Goal: Information Seeking & Learning: Check status

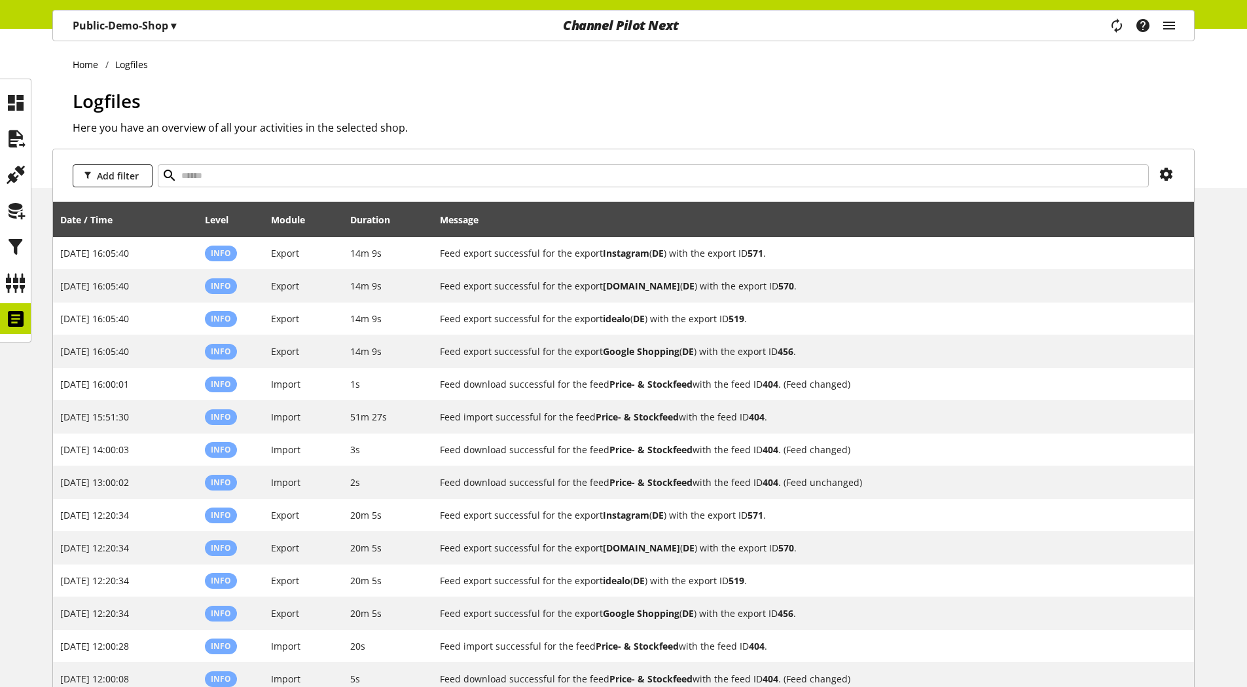
select select "***"
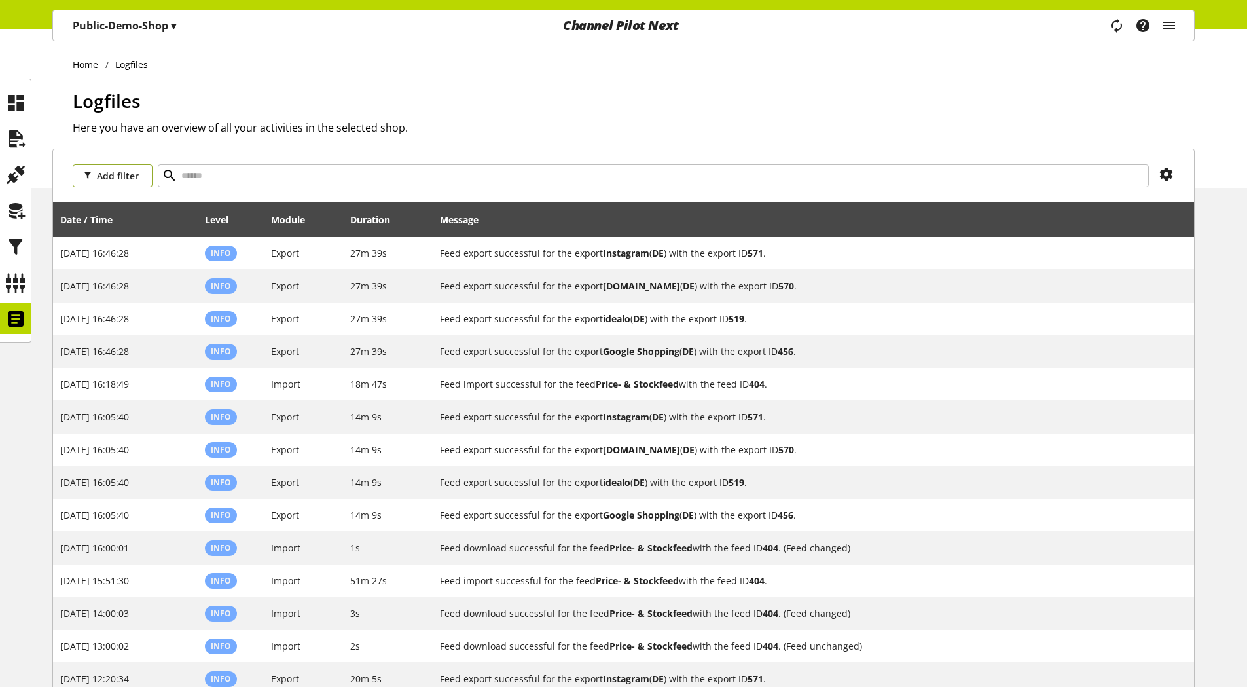
click at [117, 175] on span "Add filter" at bounding box center [118, 176] width 42 height 14
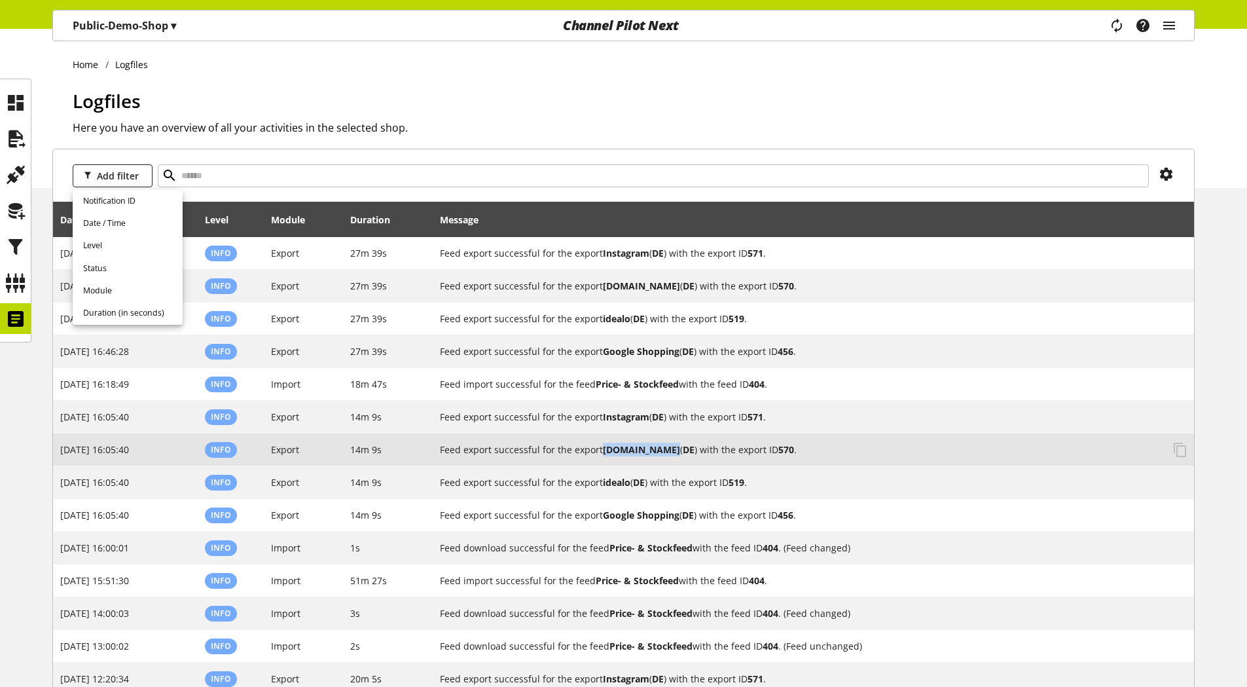
drag, startPoint x: 664, startPoint y: 449, endPoint x: 603, endPoint y: 452, distance: 61.0
click at [603, 452] on h2 "Feed export successful for the export [DOMAIN_NAME] ( DE ) with the export ID 5…" at bounding box center [801, 449] width 723 height 14
copy b "[DOMAIN_NAME]"
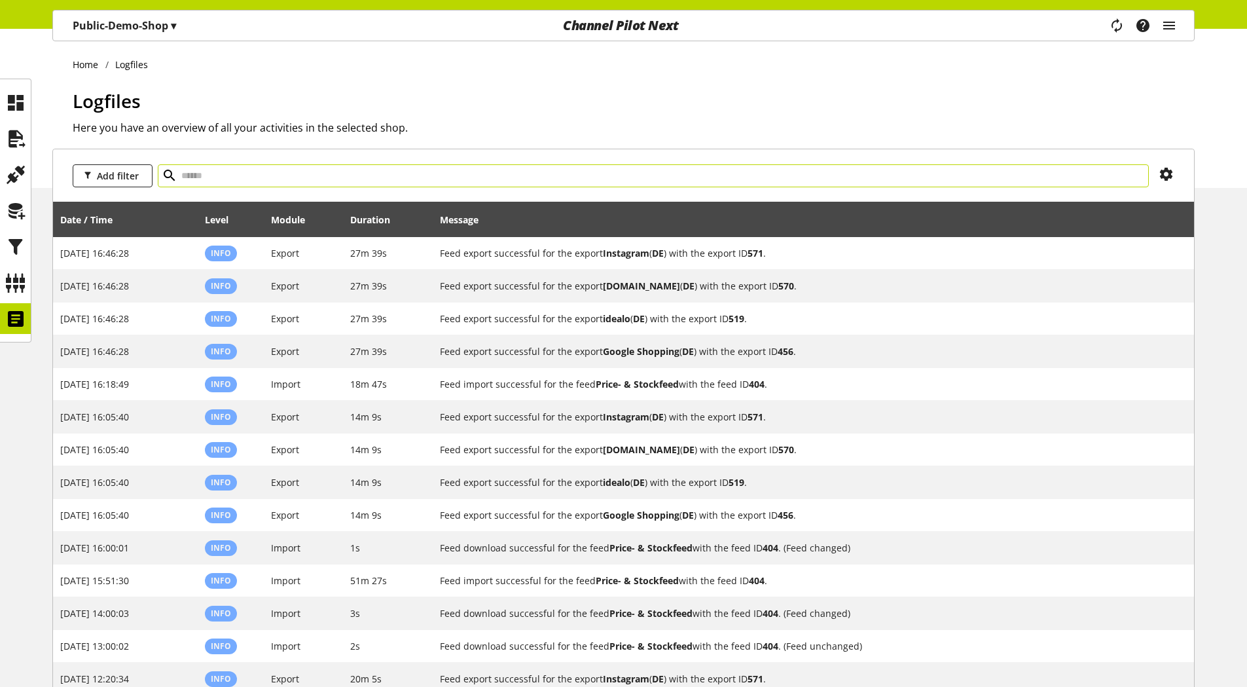
click at [372, 169] on input "text" at bounding box center [653, 175] width 991 height 23
paste input "**********"
type input "**********"
click at [171, 178] on icon at bounding box center [170, 176] width 16 height 24
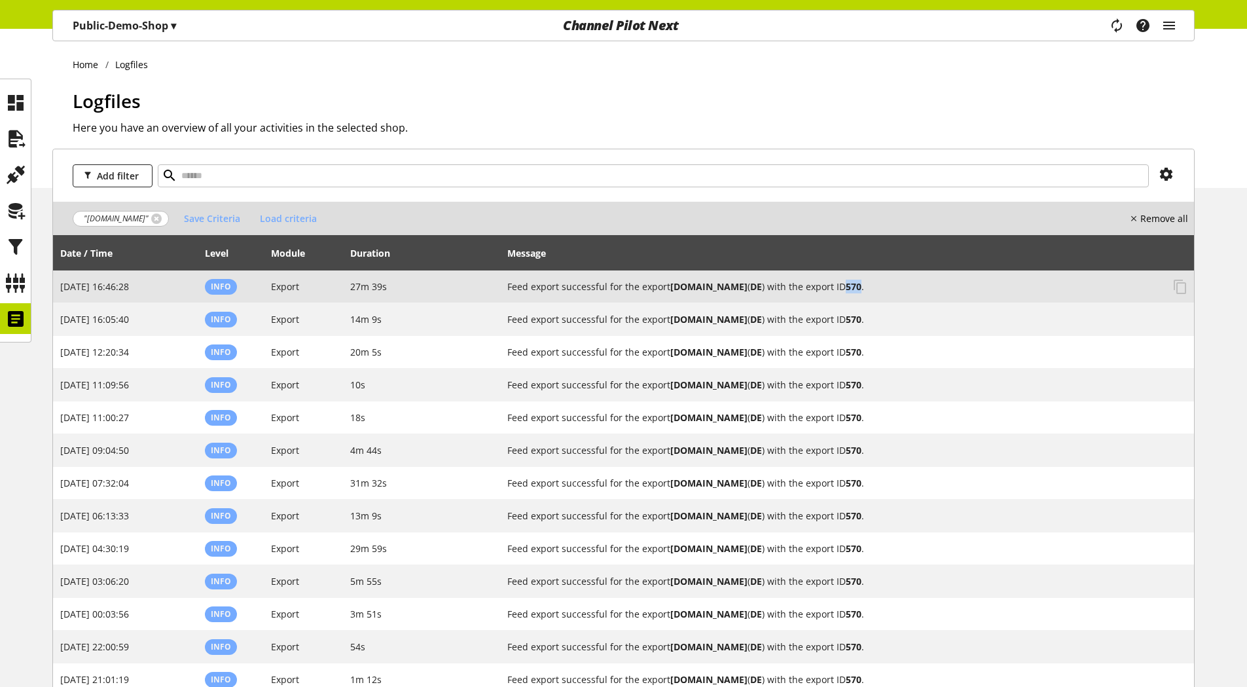
drag, startPoint x: 853, startPoint y: 287, endPoint x: 840, endPoint y: 286, distance: 13.1
click at [846, 286] on b "570" at bounding box center [854, 286] width 16 height 12
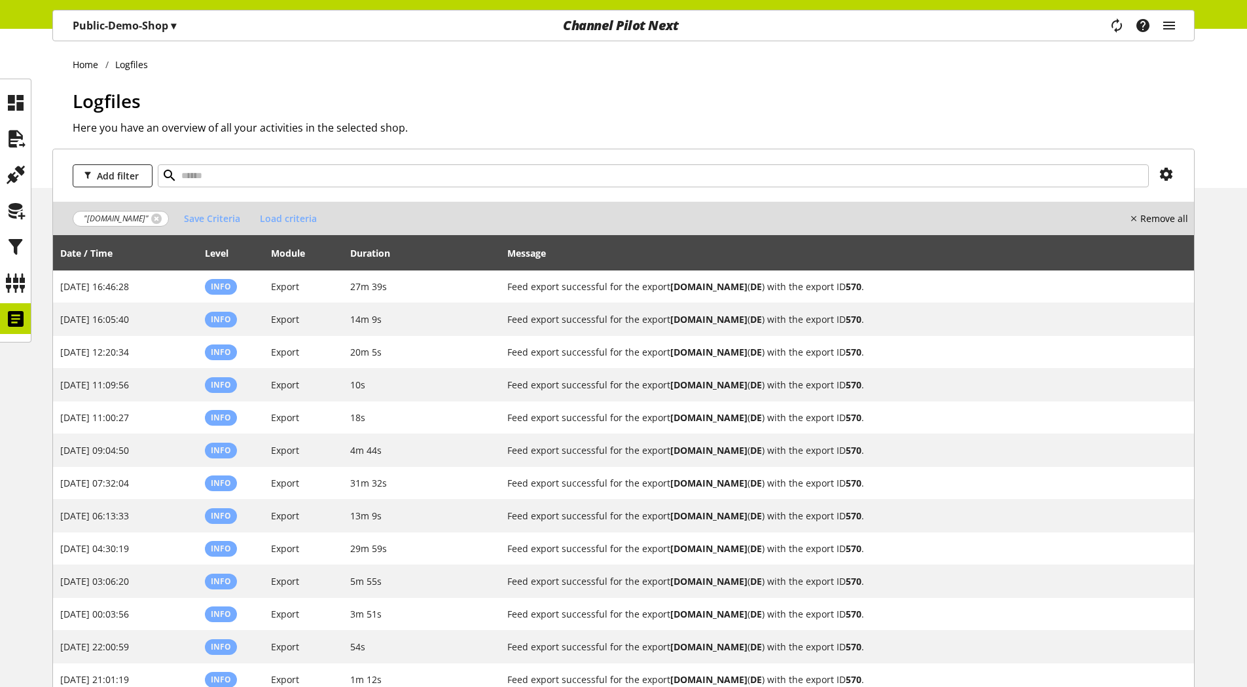
click at [719, 200] on div "Add filter" at bounding box center [623, 175] width 1141 height 52
click at [149, 218] on span ""[DOMAIN_NAME]"" at bounding box center [121, 219] width 96 height 16
click at [151, 218] on link at bounding box center [156, 218] width 10 height 10
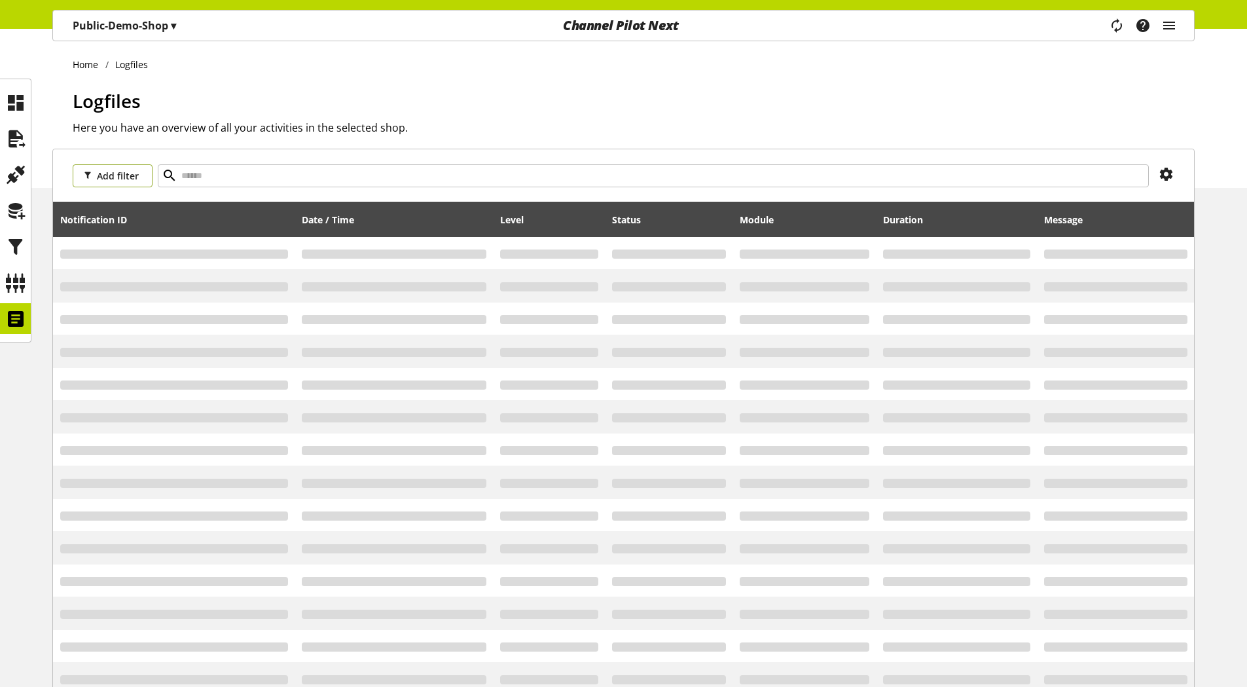
click at [117, 178] on span "Add filter" at bounding box center [118, 176] width 42 height 14
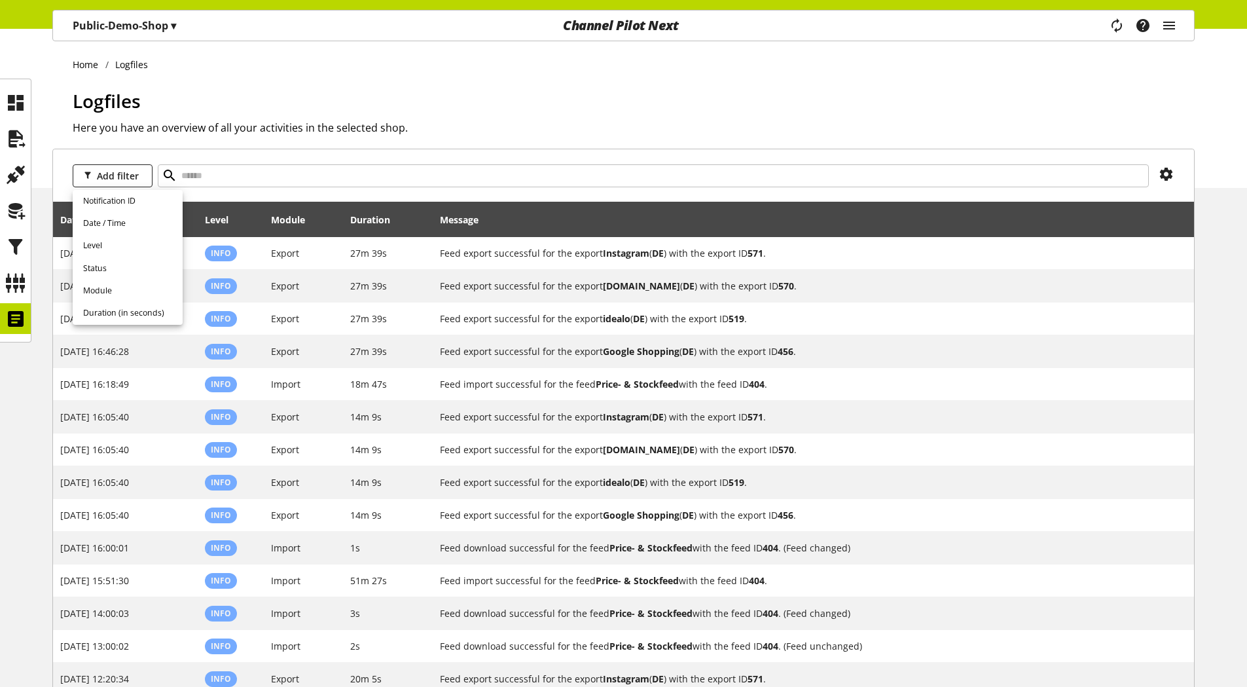
click at [465, 109] on h1 "Logfiles" at bounding box center [634, 100] width 1122 height 27
click at [96, 178] on button "Add filter" at bounding box center [113, 175] width 80 height 23
click at [101, 286] on span "Module" at bounding box center [97, 291] width 29 height 12
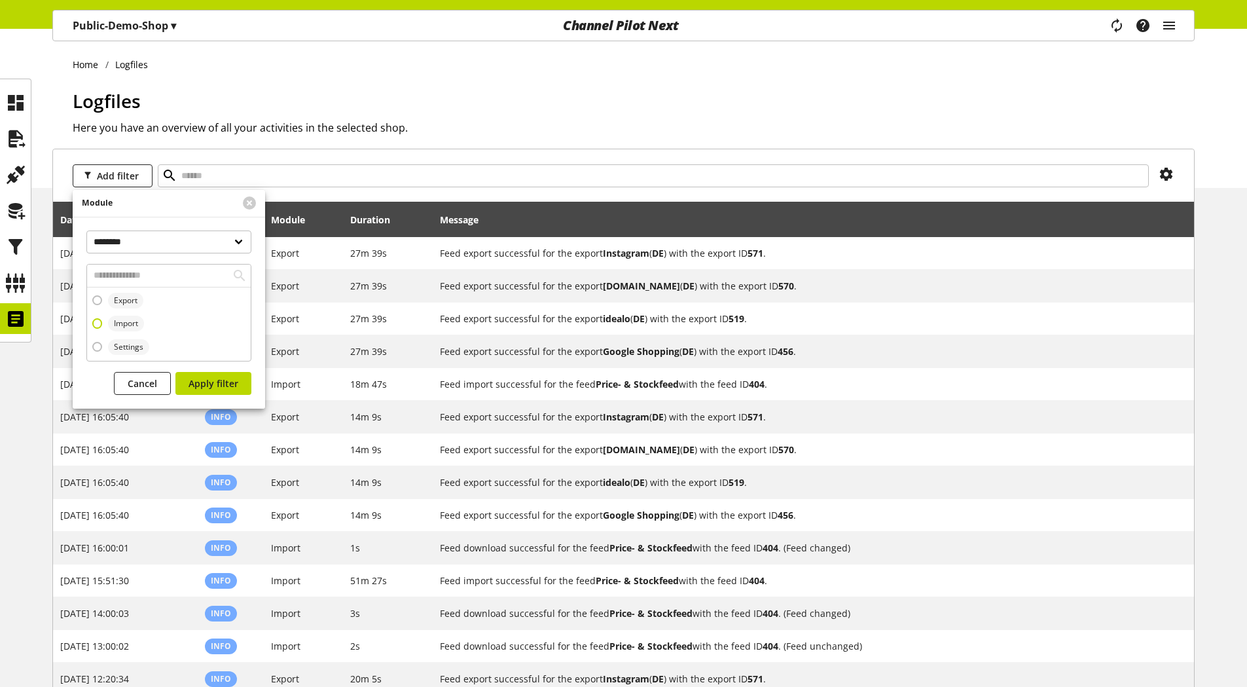
click at [97, 323] on span at bounding box center [97, 323] width 10 height 10
click at [215, 382] on span "Apply filter" at bounding box center [214, 383] width 50 height 14
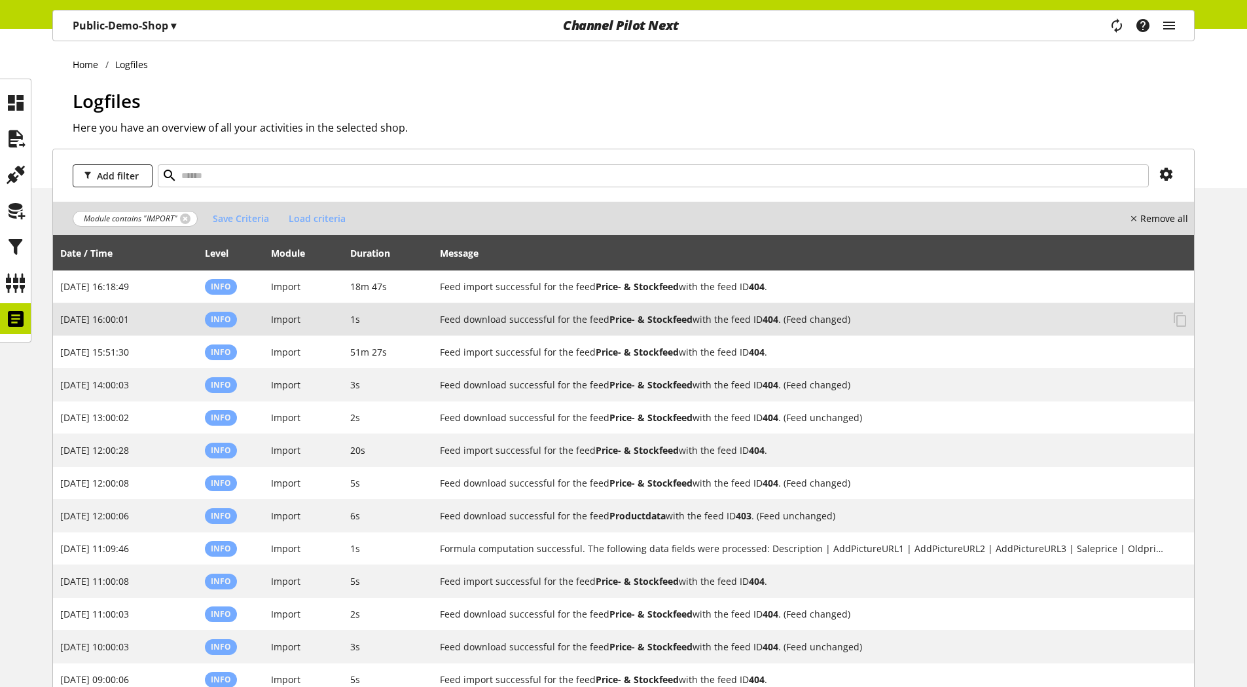
click at [359, 319] on span "1s" at bounding box center [355, 319] width 10 height 12
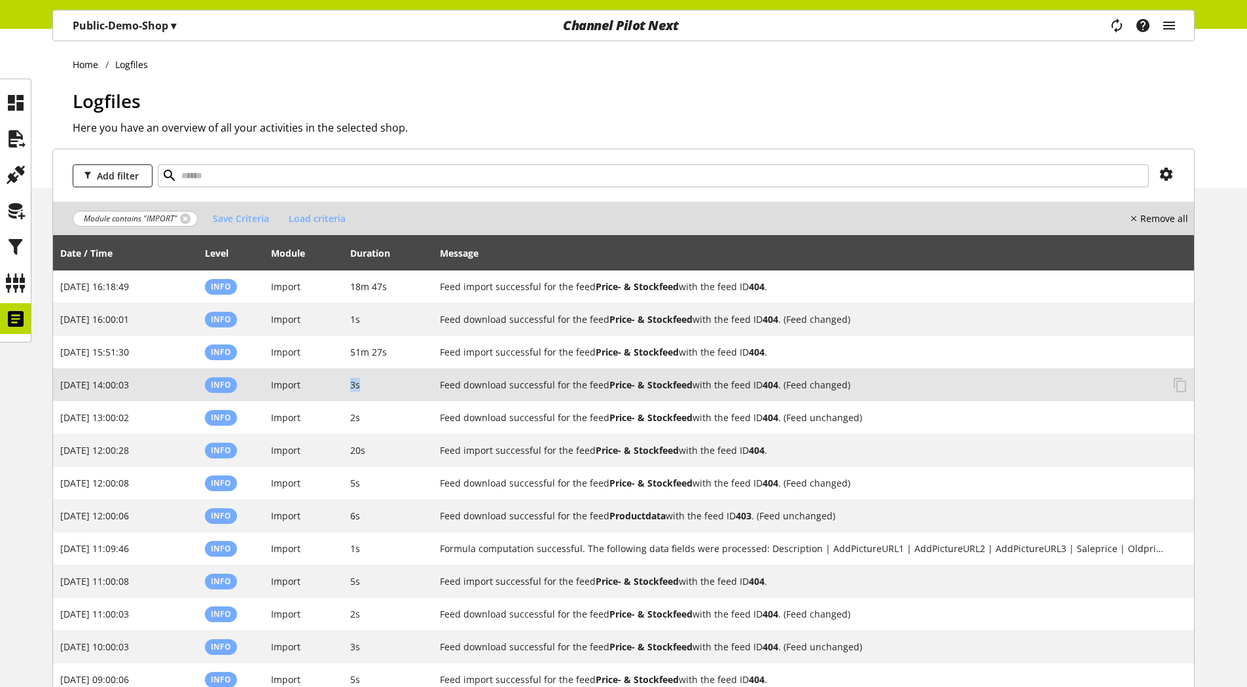
drag, startPoint x: 361, startPoint y: 387, endPoint x: 351, endPoint y: 387, distance: 9.8
click at [351, 387] on td "3s" at bounding box center [388, 385] width 90 height 33
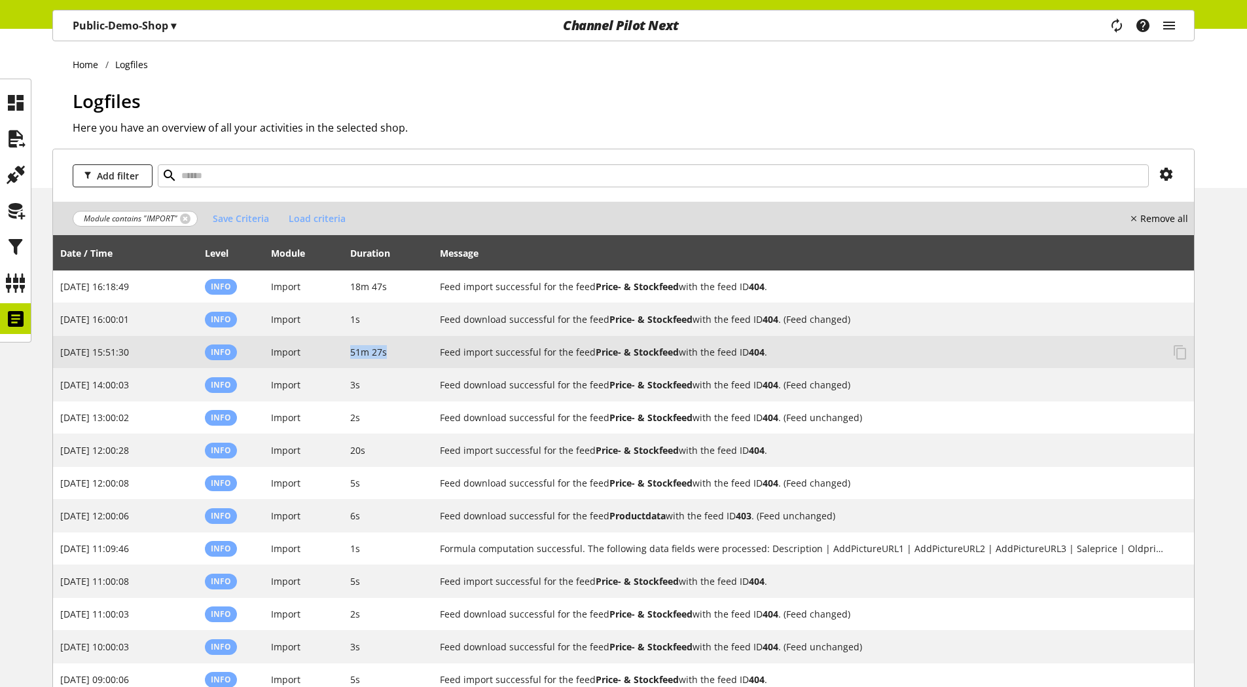
drag, startPoint x: 395, startPoint y: 350, endPoint x: 348, endPoint y: 350, distance: 47.1
click at [348, 350] on td "51m 27s" at bounding box center [388, 352] width 90 height 33
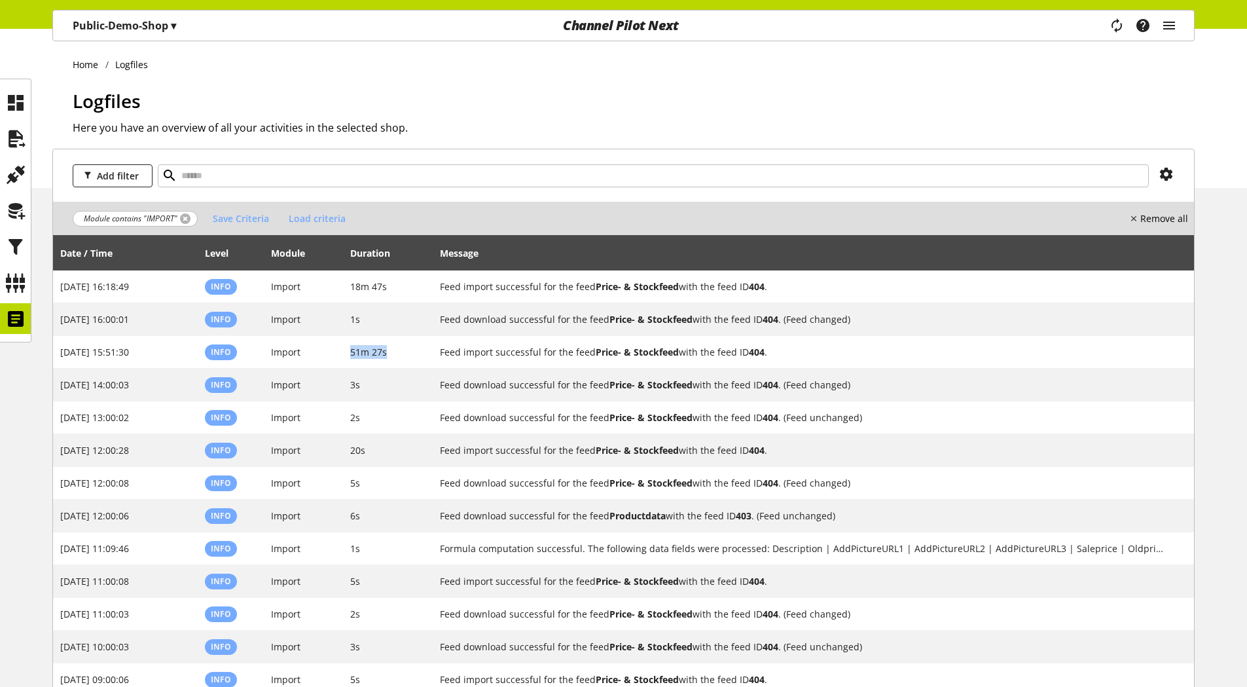
click at [180, 219] on link at bounding box center [185, 218] width 10 height 10
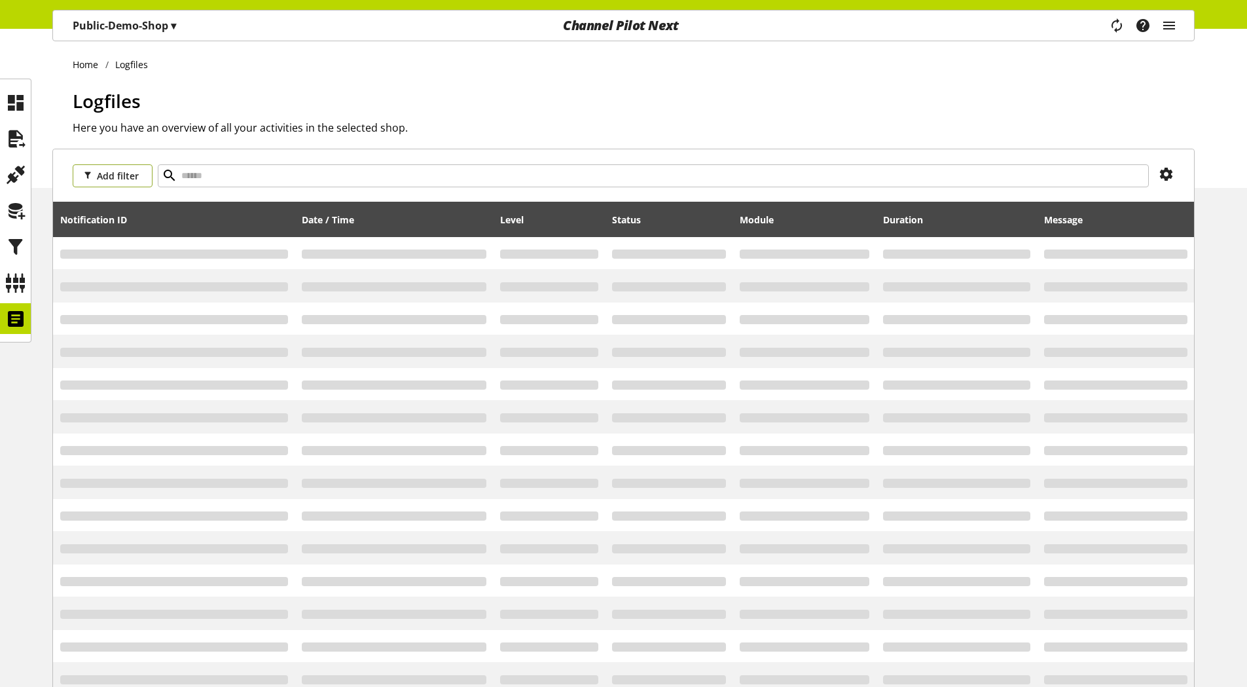
click at [120, 177] on span "Add filter" at bounding box center [118, 176] width 42 height 14
click at [98, 287] on span "Module" at bounding box center [97, 291] width 29 height 12
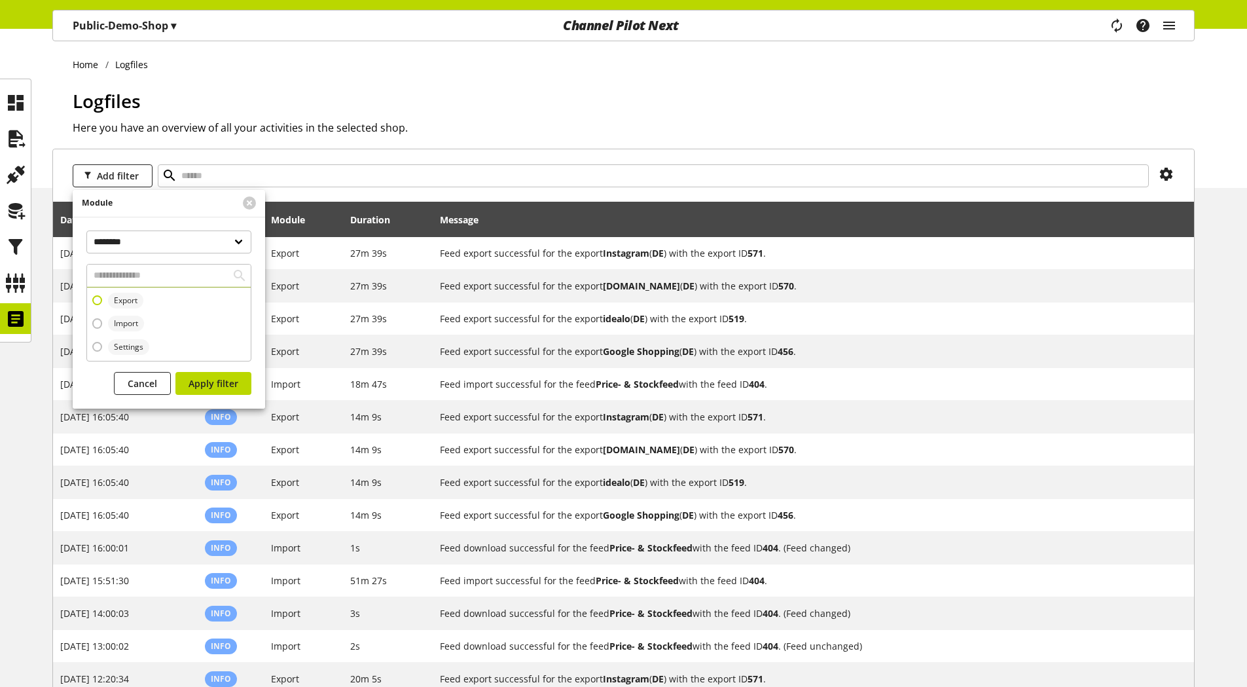
click at [101, 300] on span at bounding box center [97, 300] width 10 height 10
click at [198, 380] on span "Apply filter" at bounding box center [214, 383] width 50 height 14
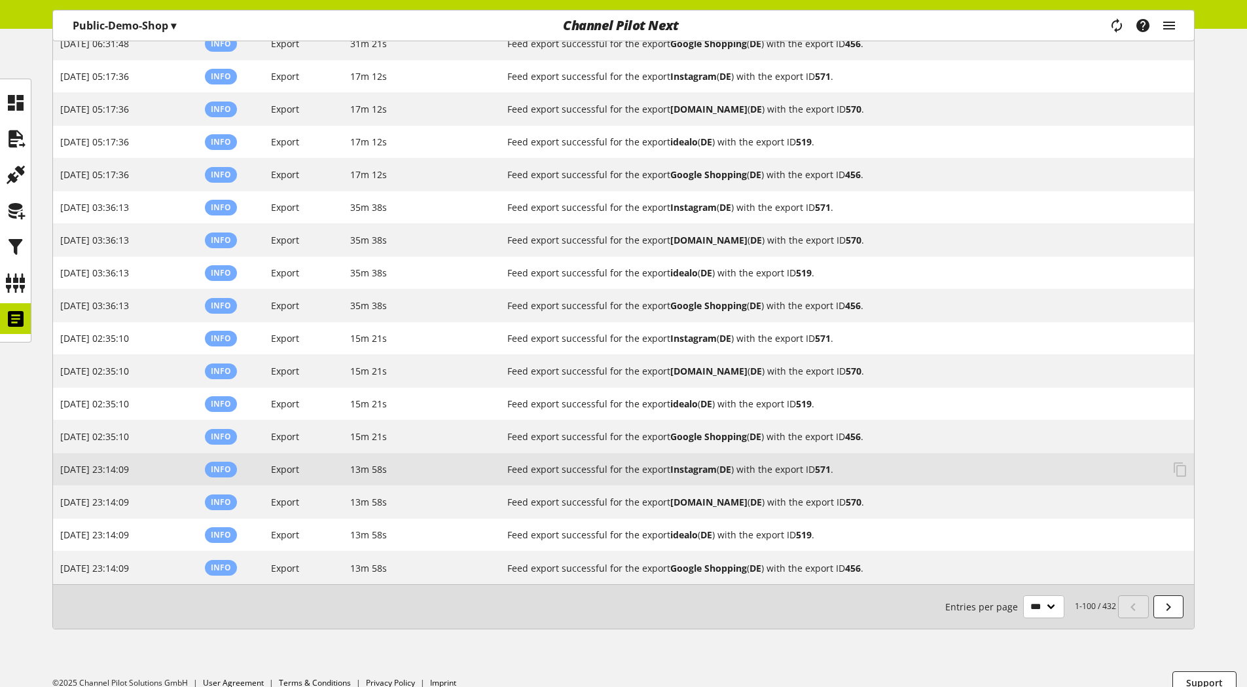
scroll to position [2977, 0]
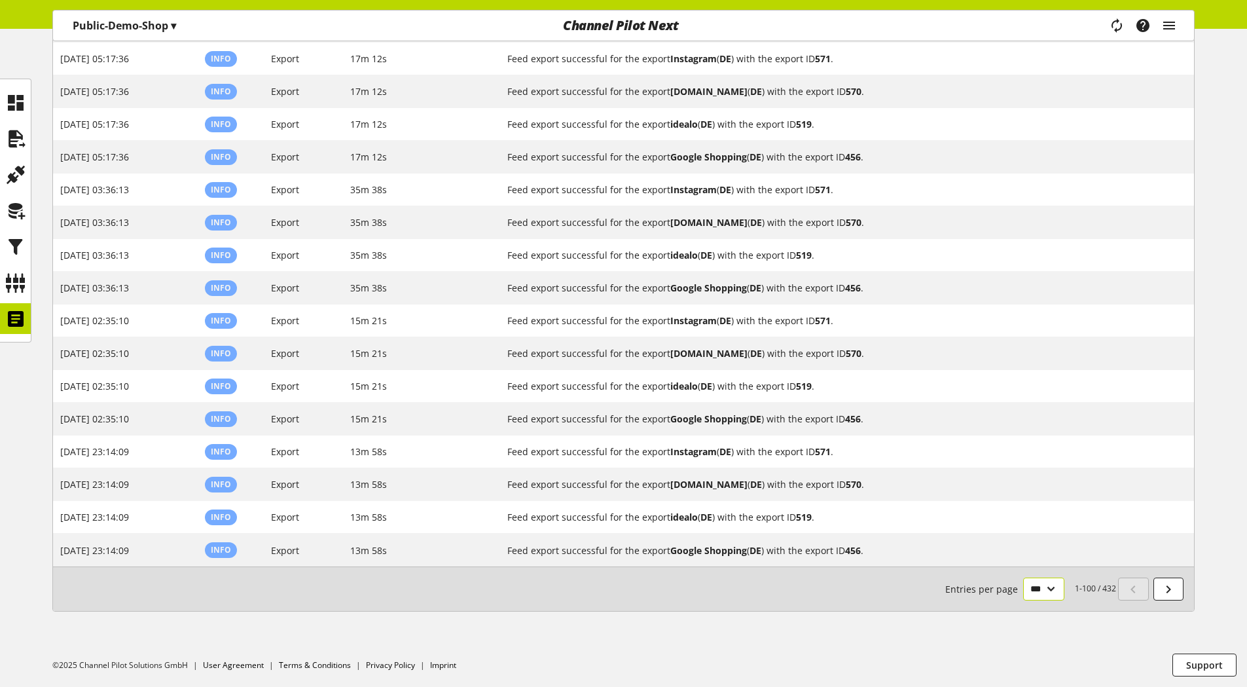
click at [1033, 584] on select "** ** ** ***" at bounding box center [1043, 588] width 41 height 23
drag, startPoint x: 1183, startPoint y: 580, endPoint x: 1164, endPoint y: 591, distance: 21.4
click at [1183, 580] on link at bounding box center [1168, 588] width 31 height 23
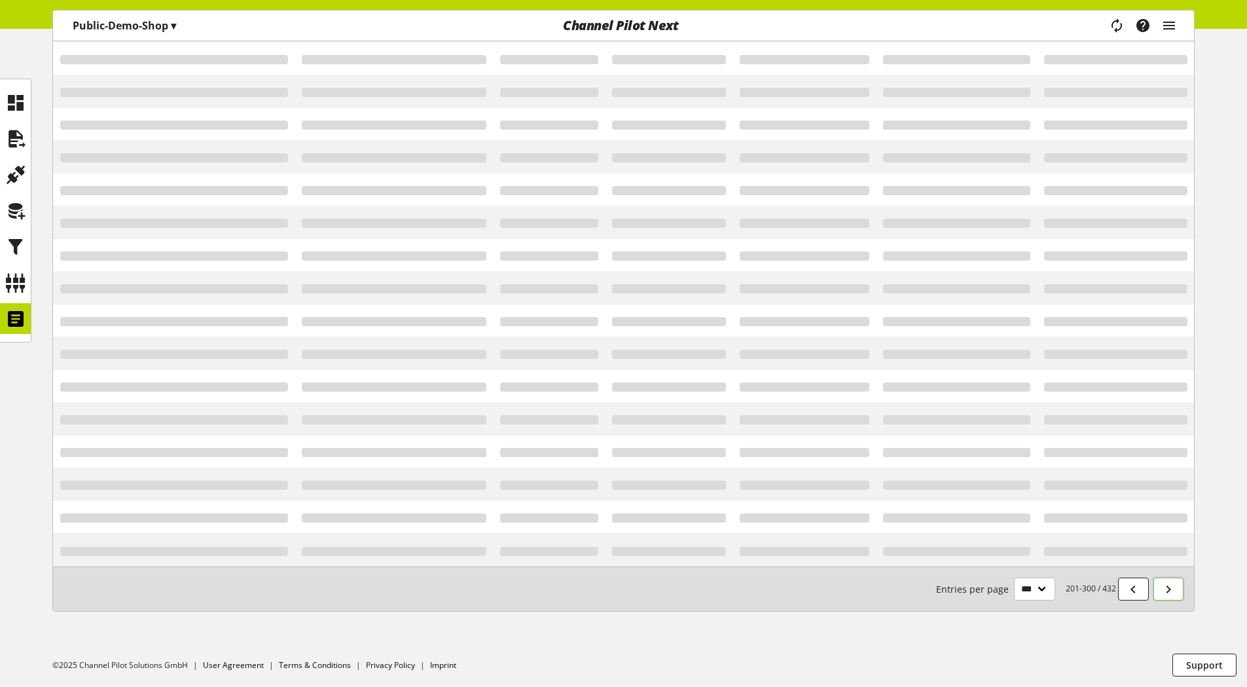
click at [1164, 591] on icon at bounding box center [1168, 589] width 16 height 24
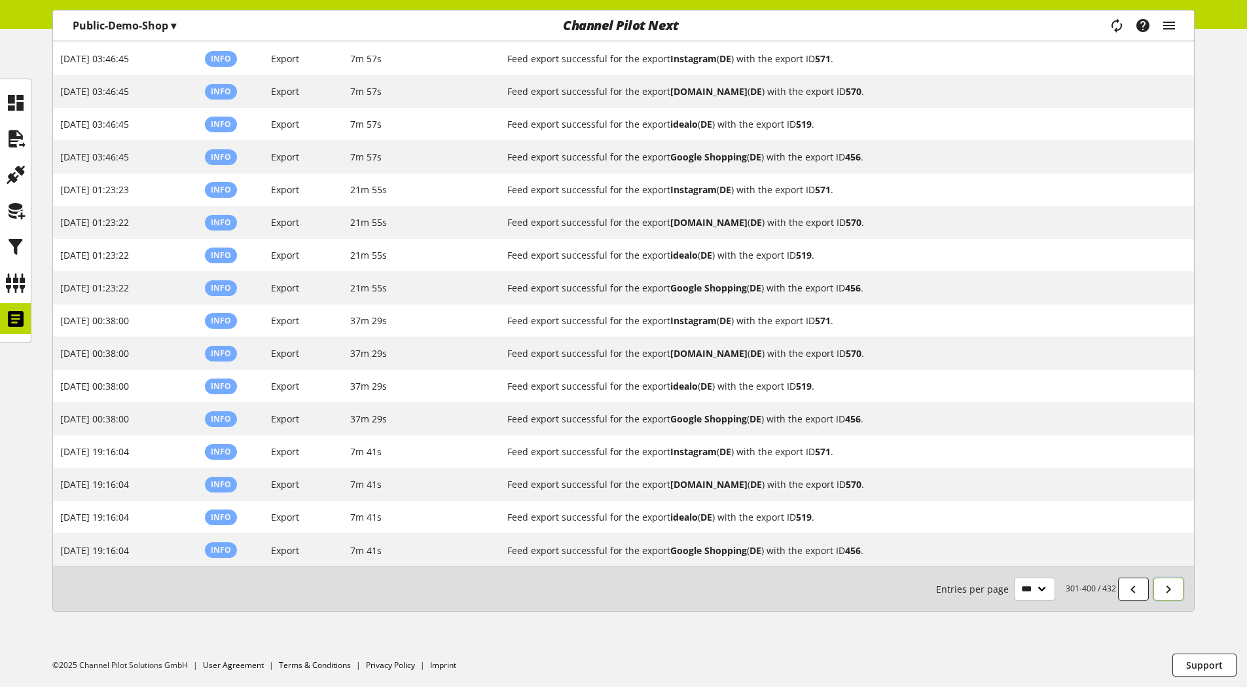
click at [1164, 591] on icon at bounding box center [1168, 589] width 16 height 24
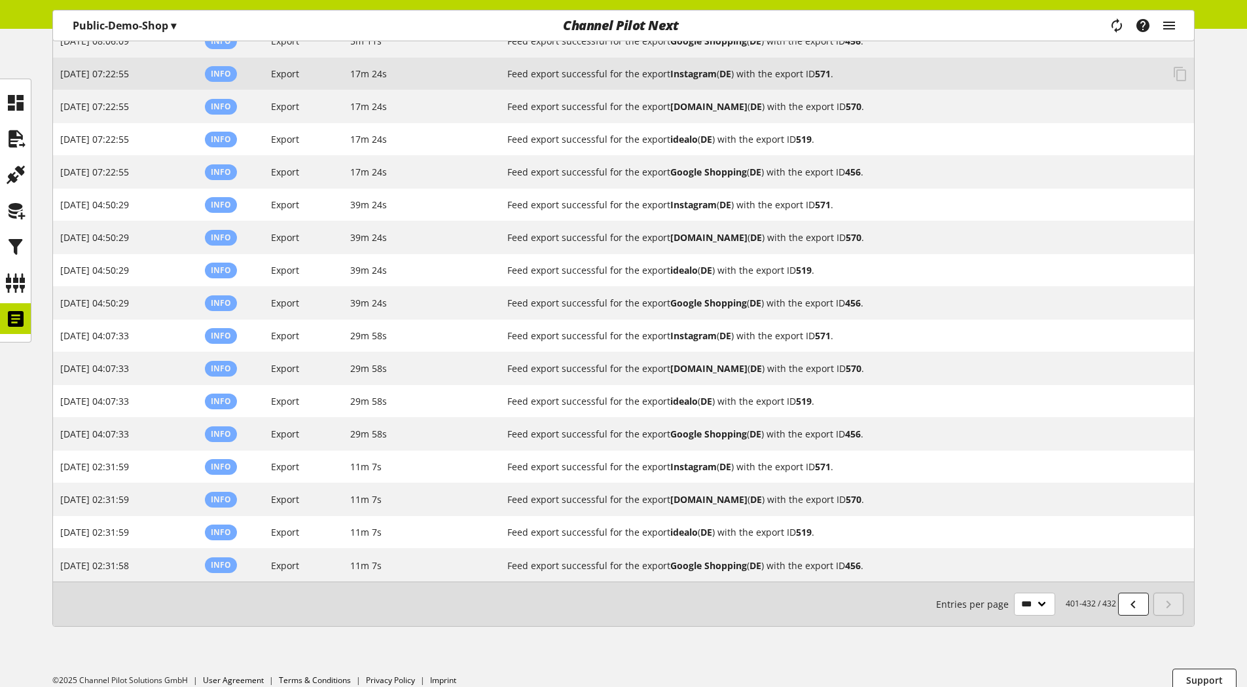
scroll to position [751, 0]
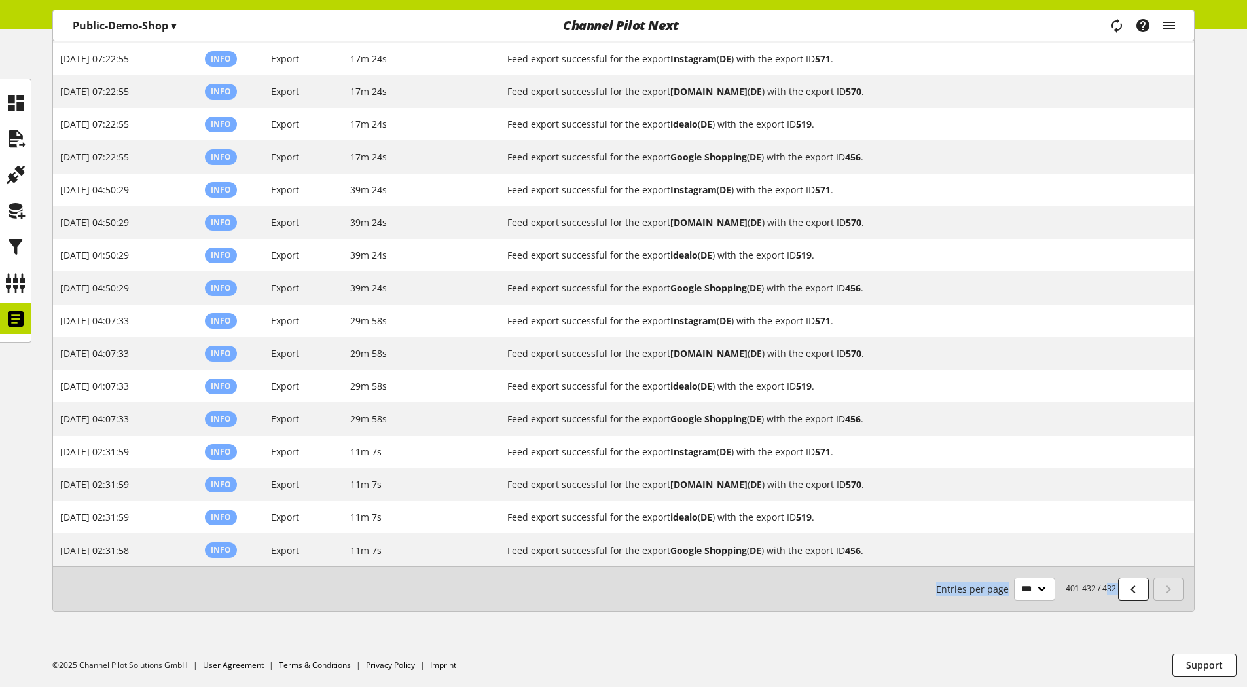
drag, startPoint x: 1116, startPoint y: 584, endPoint x: 1103, endPoint y: 586, distance: 13.2
click at [1103, 586] on nav "401-432 / 432 Entries per page ** ** ** ***" at bounding box center [1061, 588] width 250 height 23
click at [1138, 592] on icon at bounding box center [1133, 589] width 16 height 24
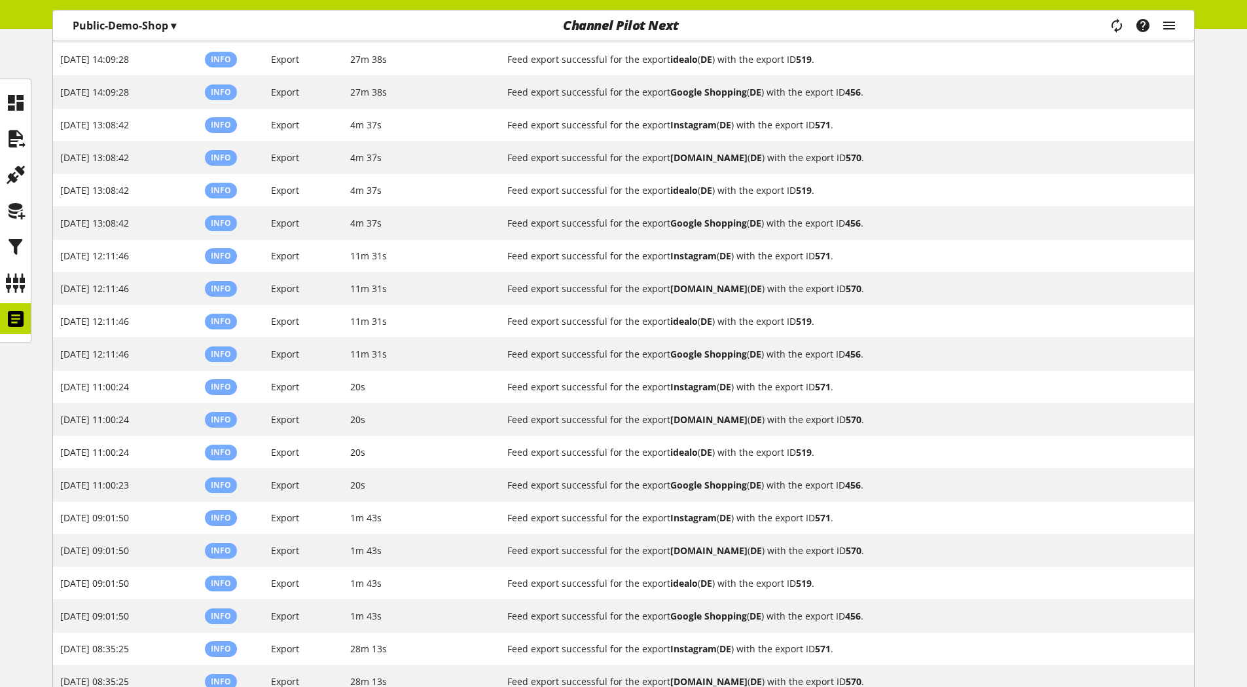
scroll to position [2060, 0]
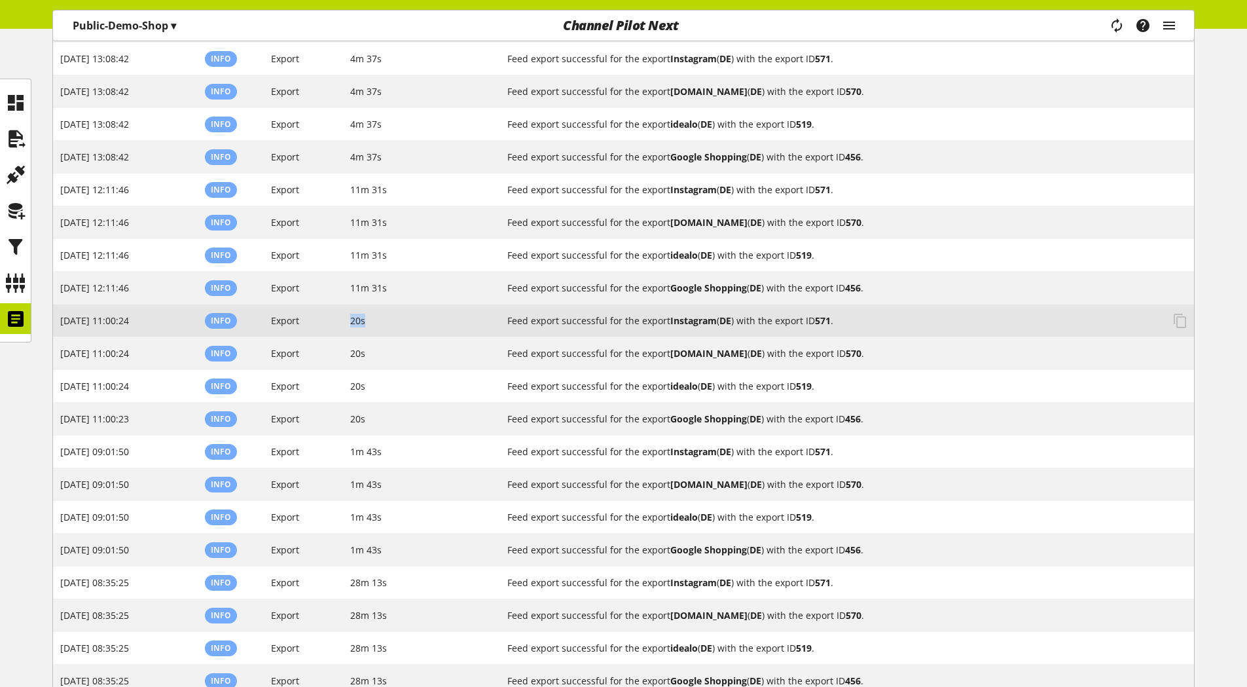
drag, startPoint x: 366, startPoint y: 319, endPoint x: 351, endPoint y: 320, distance: 15.1
click at [351, 320] on td "20s" at bounding box center [422, 320] width 158 height 33
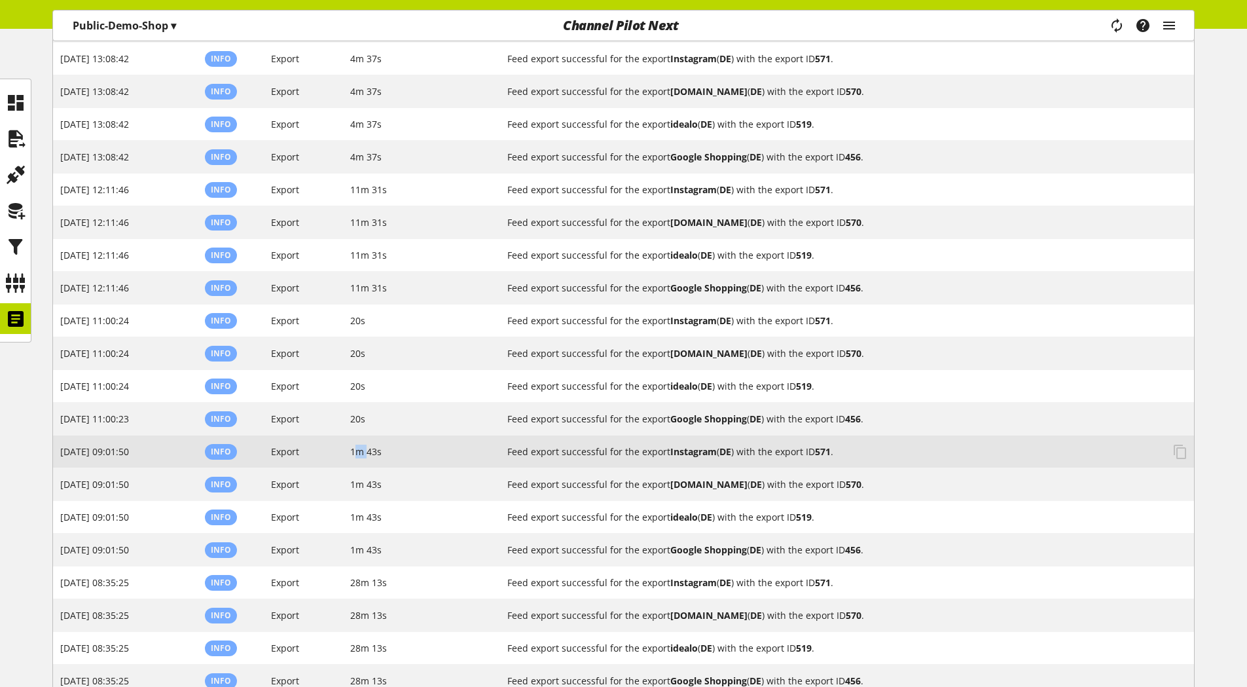
drag, startPoint x: 365, startPoint y: 453, endPoint x: 356, endPoint y: 454, distance: 9.2
click at [356, 454] on span "1m 43s" at bounding box center [365, 451] width 31 height 12
click at [381, 458] on td "1m 43s" at bounding box center [422, 451] width 158 height 33
click at [358, 452] on span "1m 43s" at bounding box center [365, 451] width 31 height 12
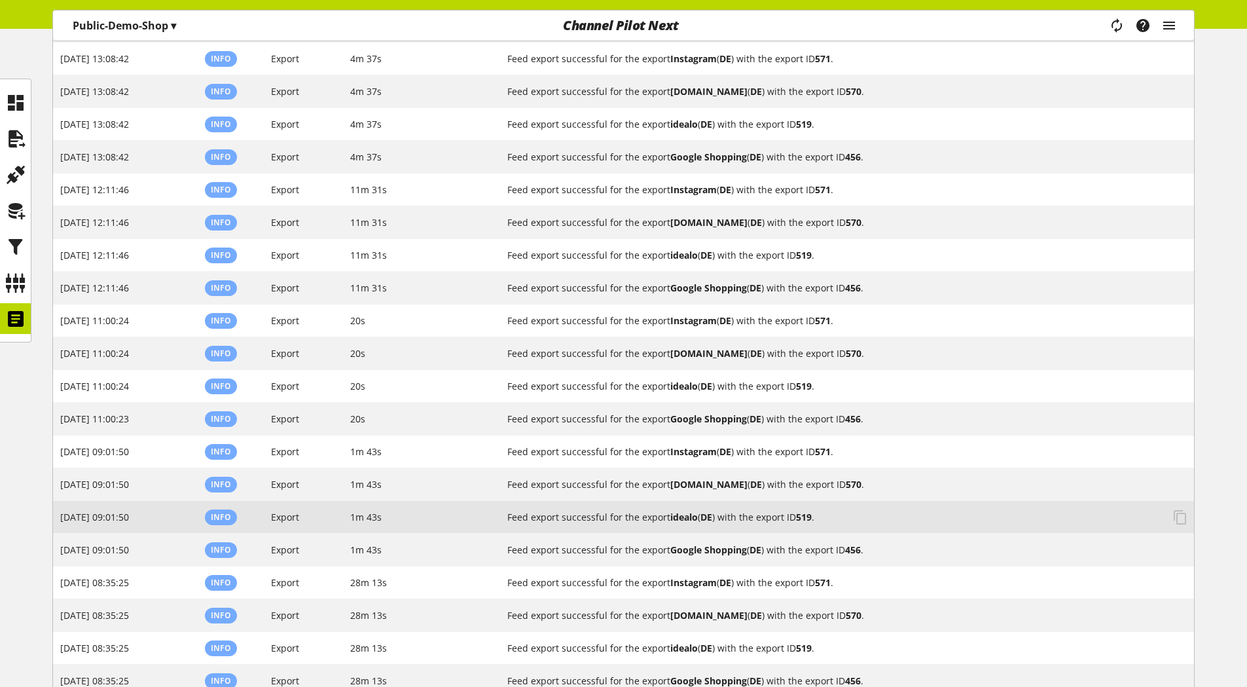
click at [364, 518] on span "1m 43s" at bounding box center [365, 517] width 31 height 12
